Goal: Task Accomplishment & Management: Complete application form

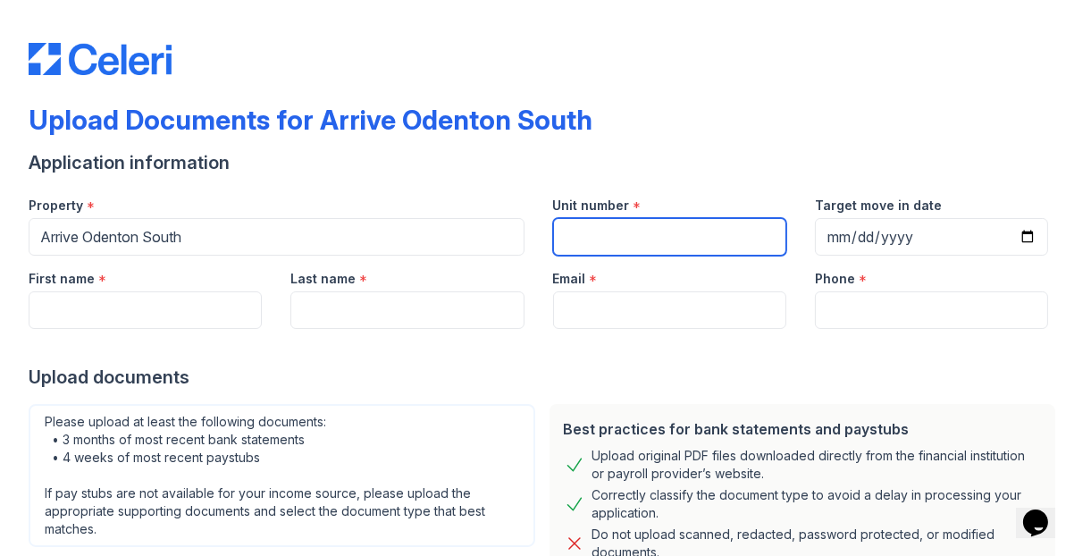
click at [685, 242] on input "Unit number" at bounding box center [669, 237] width 233 height 38
type input "304"
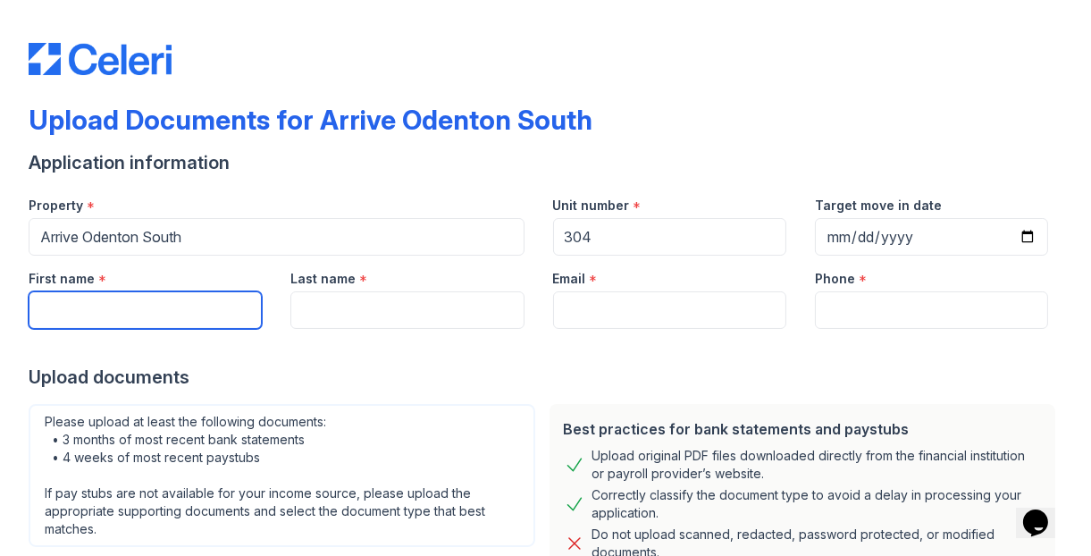
click at [123, 310] on input "First name" at bounding box center [145, 310] width 233 height 38
type input "[PERSON_NAME]"
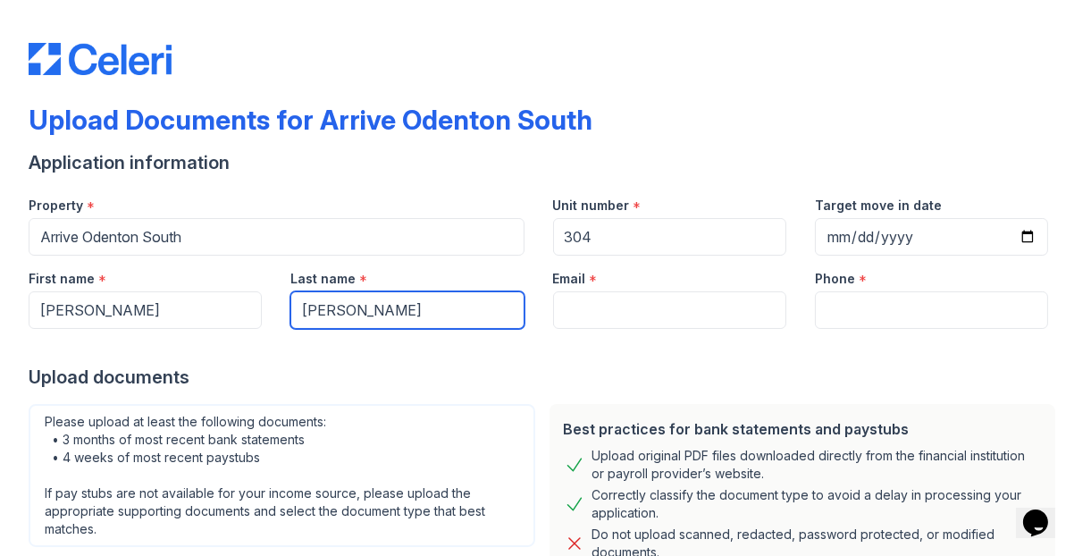
type input "[PERSON_NAME]"
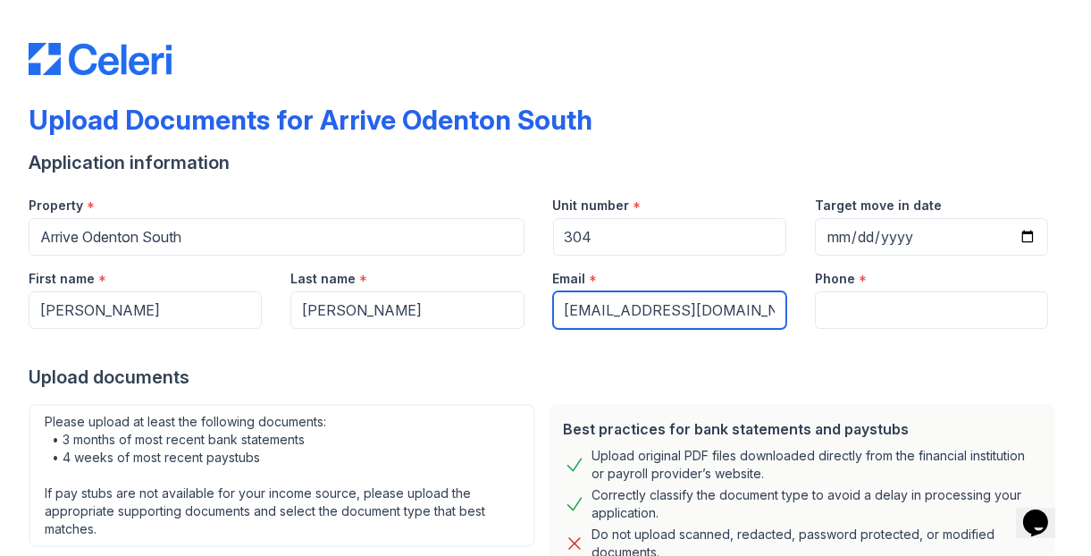
type input "[EMAIL_ADDRESS][DOMAIN_NAME]"
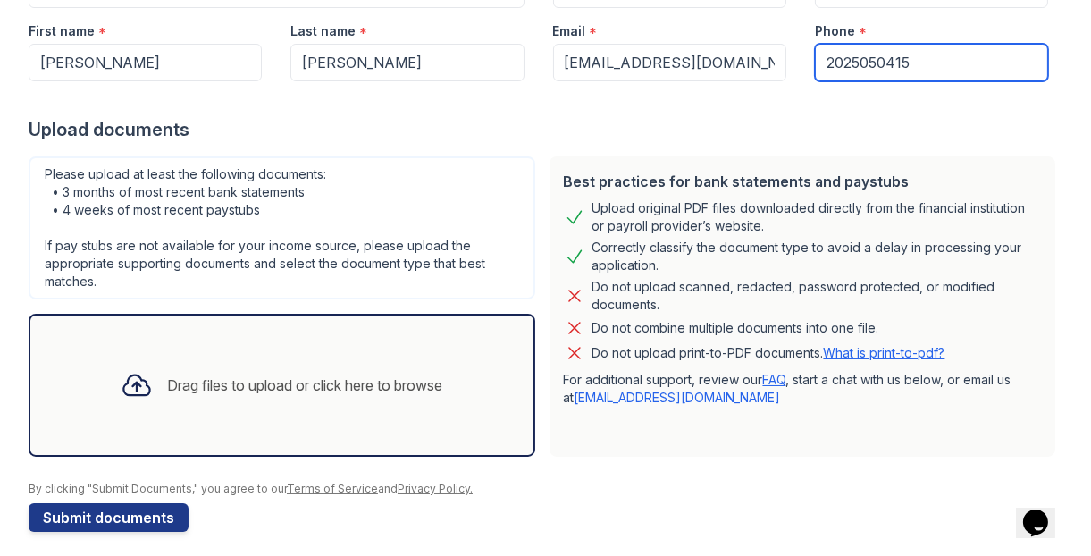
scroll to position [257, 0]
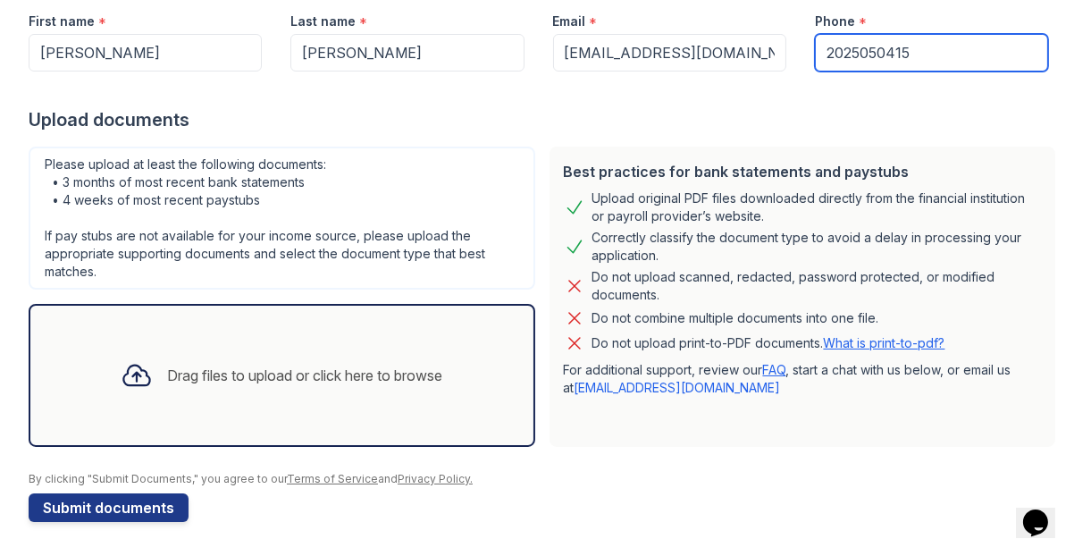
type input "2025050415"
click at [221, 367] on div "Drag files to upload or click here to browse" at bounding box center [304, 375] width 275 height 21
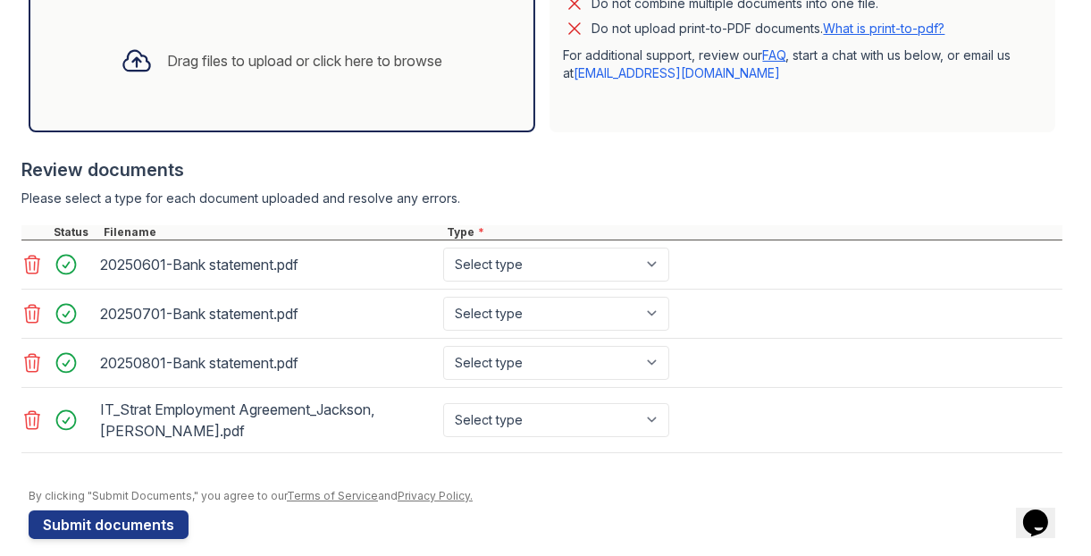
scroll to position [585, 0]
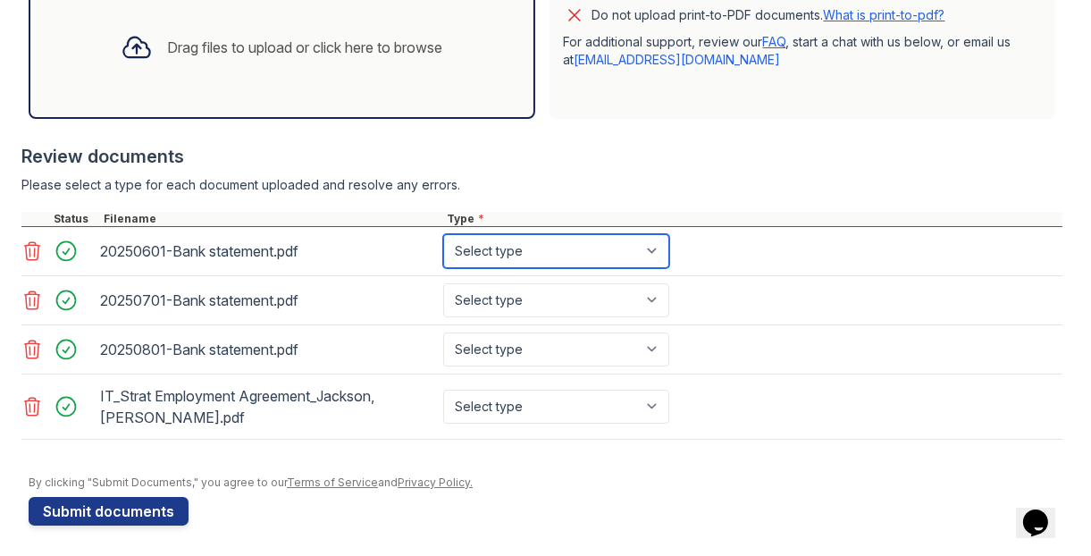
click at [569, 250] on select "Select type Paystub Bank Statement Offer Letter Tax Documents Benefit Award Let…" at bounding box center [556, 251] width 226 height 34
select select "bank_statement"
click at [443, 234] on select "Select type Paystub Bank Statement Offer Letter Tax Documents Benefit Award Let…" at bounding box center [556, 251] width 226 height 34
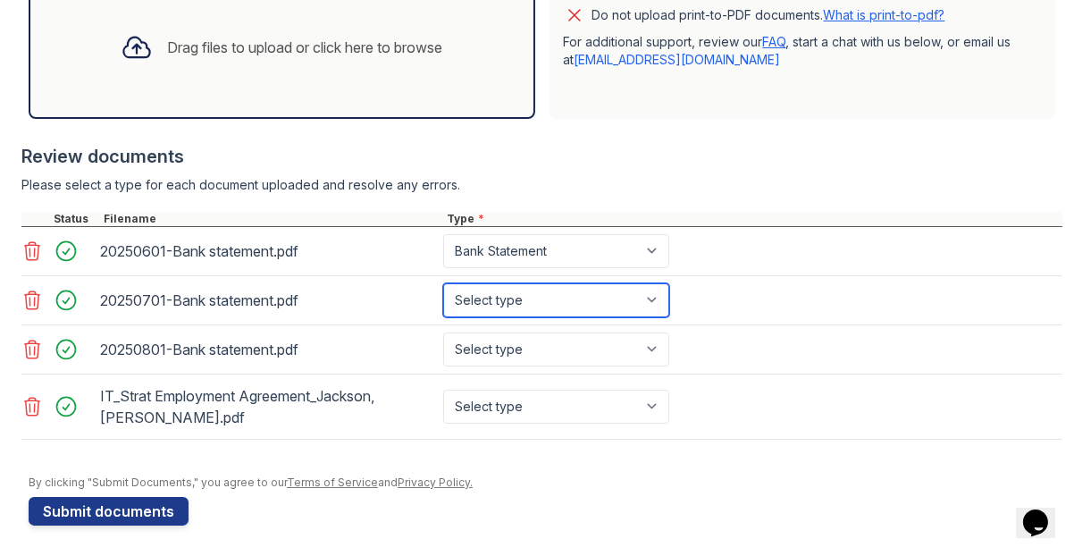
click at [555, 293] on select "Select type Paystub Bank Statement Offer Letter Tax Documents Benefit Award Let…" at bounding box center [556, 300] width 226 height 34
select select "bank_statement"
click at [443, 283] on select "Select type Paystub Bank Statement Offer Letter Tax Documents Benefit Award Let…" at bounding box center [556, 300] width 226 height 34
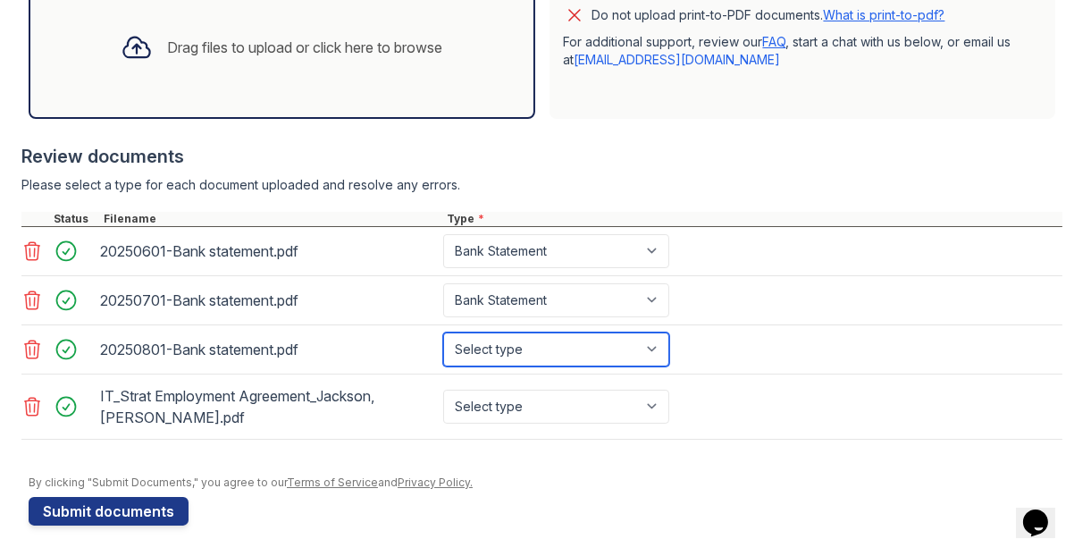
click at [549, 345] on select "Select type Paystub Bank Statement Offer Letter Tax Documents Benefit Award Let…" at bounding box center [556, 350] width 226 height 34
select select "bank_statement"
click at [443, 333] on select "Select type Paystub Bank Statement Offer Letter Tax Documents Benefit Award Let…" at bounding box center [556, 350] width 226 height 34
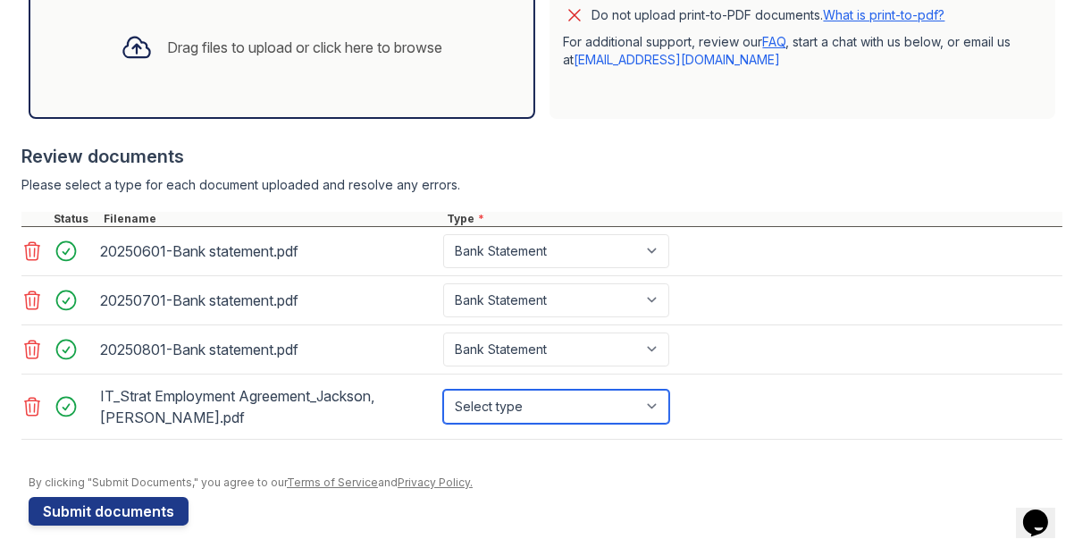
click at [563, 404] on select "Select type Paystub Bank Statement Offer Letter Tax Documents Benefit Award Let…" at bounding box center [556, 407] width 226 height 34
select select "offer_letter"
click at [443, 390] on select "Select type Paystub Bank Statement Offer Letter Tax Documents Benefit Award Let…" at bounding box center [556, 407] width 226 height 34
click at [524, 477] on div "By clicking "Submit Documents," you agree to our Terms of Service and Privacy P…" at bounding box center [546, 483] width 1034 height 14
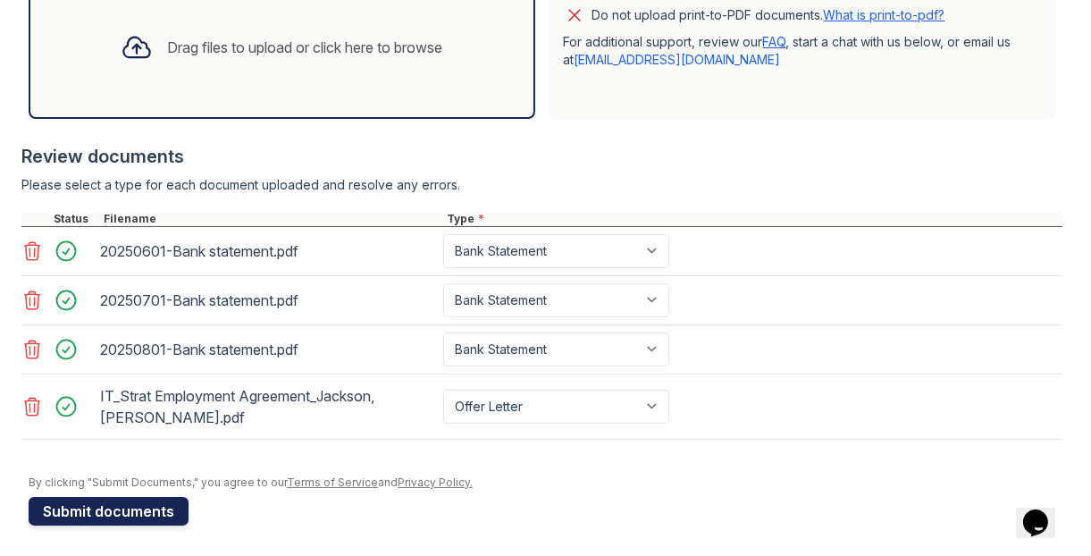
click at [105, 504] on button "Submit documents" at bounding box center [109, 511] width 160 height 29
